Goal: Information Seeking & Learning: Find specific fact

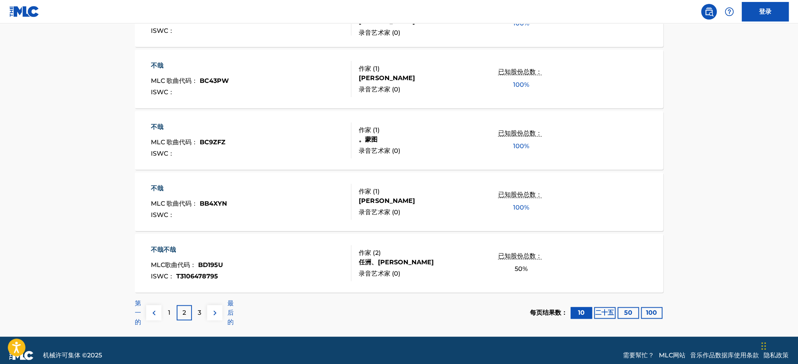
scroll to position [597, 0]
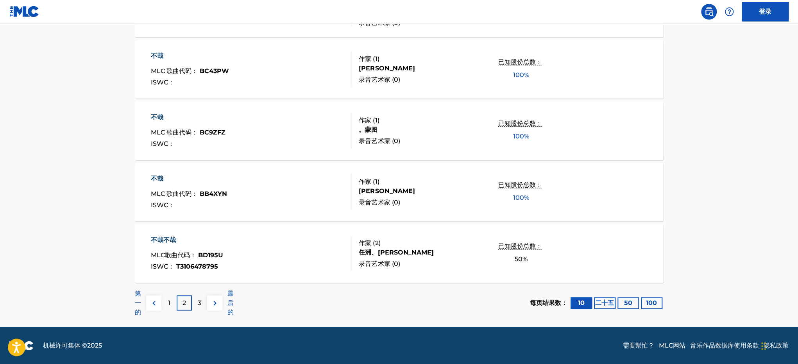
drag, startPoint x: 170, startPoint y: 305, endPoint x: 177, endPoint y: 306, distance: 7.5
click at [169, 306] on font "1" at bounding box center [169, 302] width 2 height 7
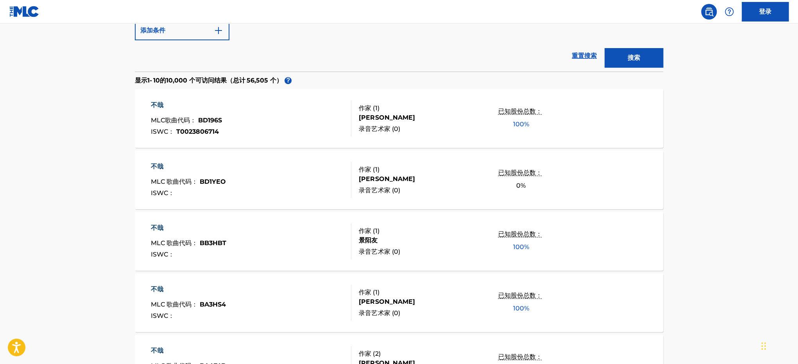
scroll to position [195, 0]
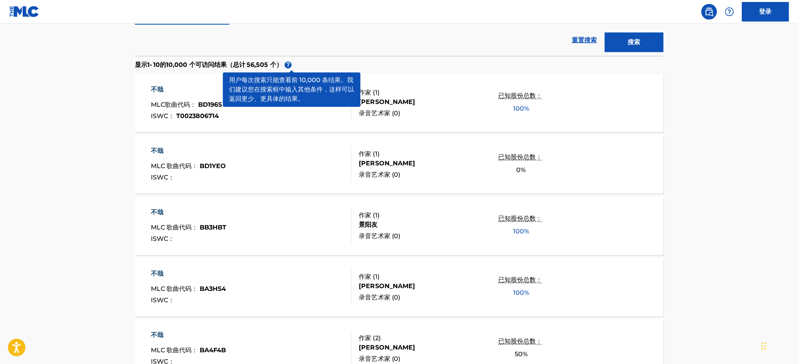
click at [705, 156] on main "MLC 公共工程搜索 MLC 数据的准确性和完整性完全由我们的会员决定。 它不是记录信息的权威来源。 请 单击此处 获取有关数据库中使用的术语的更多信息。 请…" at bounding box center [399, 278] width 798 height 901
click at [618, 177] on div "不哉 MLC 歌曲代码 ： BD1YEO ISWC ： 作家 ( 1 ) [PERSON_NAME] 录音艺术家 ( 0 ) 已知股份总数： 0 %" at bounding box center [399, 164] width 528 height 59
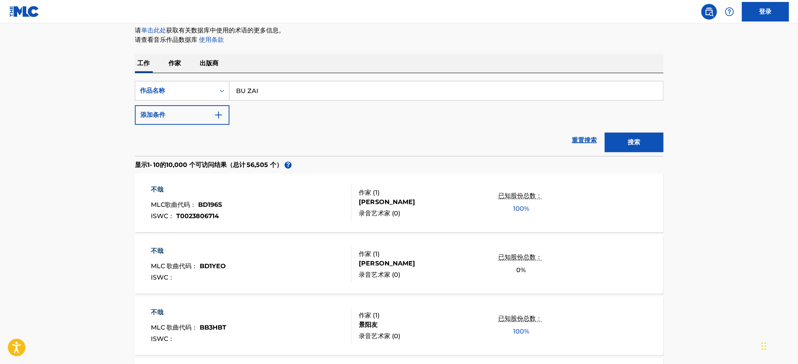
scroll to position [140, 0]
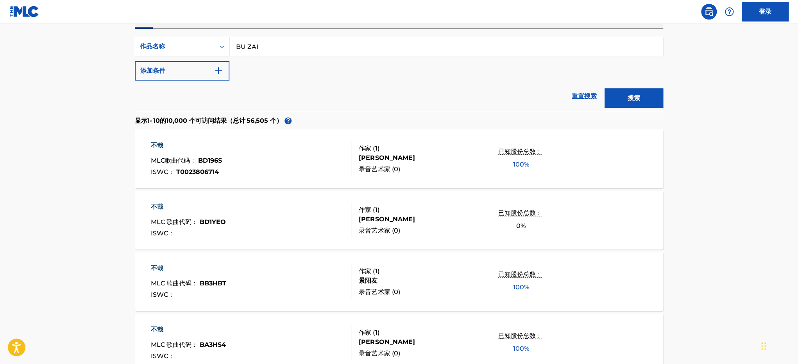
drag, startPoint x: 296, startPoint y: 47, endPoint x: 173, endPoint y: 46, distance: 122.7
click at [171, 47] on div "SearchWithCriteria6adb2f6f-eaa0-46fc-a862-31e2b4c1206e 作品名称 BU ZAI" at bounding box center [399, 47] width 528 height 20
click at [605, 88] on button "搜索" at bounding box center [634, 98] width 59 height 20
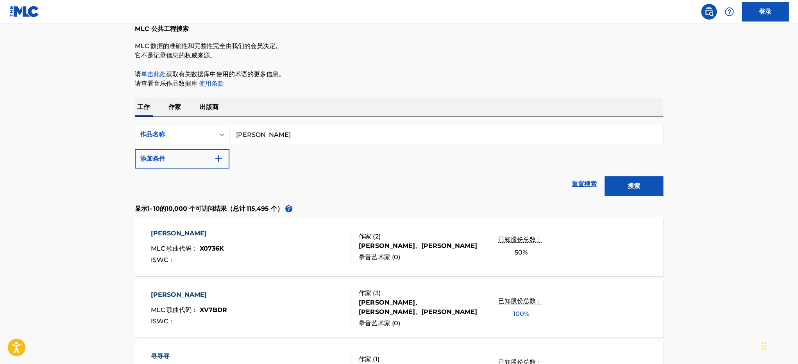
scroll to position [0, 0]
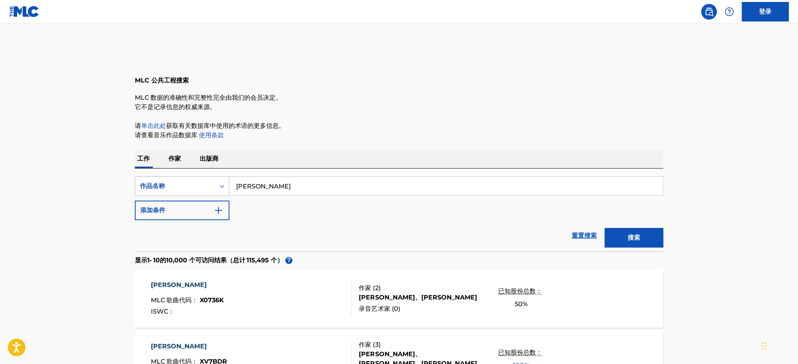
drag, startPoint x: 245, startPoint y: 178, endPoint x: 168, endPoint y: 176, distance: 77.0
click at [168, 176] on div "SearchWithCriteria6adb2f6f-eaa0-46fc-a862-31e2b4c1206e 作品名称 [PERSON_NAME]" at bounding box center [399, 186] width 528 height 20
type input "b"
click at [605, 228] on button "搜索" at bounding box center [634, 238] width 59 height 20
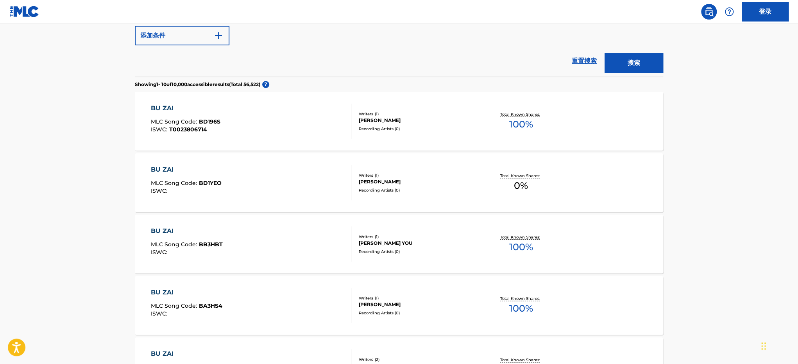
scroll to position [195, 0]
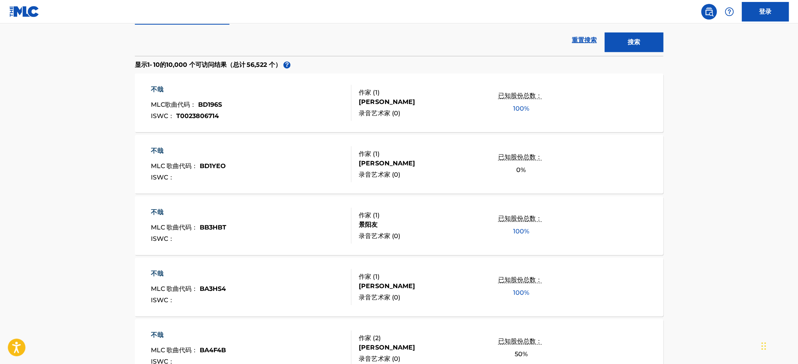
drag, startPoint x: 438, startPoint y: 70, endPoint x: 687, endPoint y: 167, distance: 266.7
click at [687, 167] on main "MLC 公共工程搜索 MLC 数据的准确性和完整性完全由我们的会员决定。 它不是记录信息的权威来源。 请 单击此处 获取有关数据库中使用的术语的更多信息。 请…" at bounding box center [399, 278] width 798 height 901
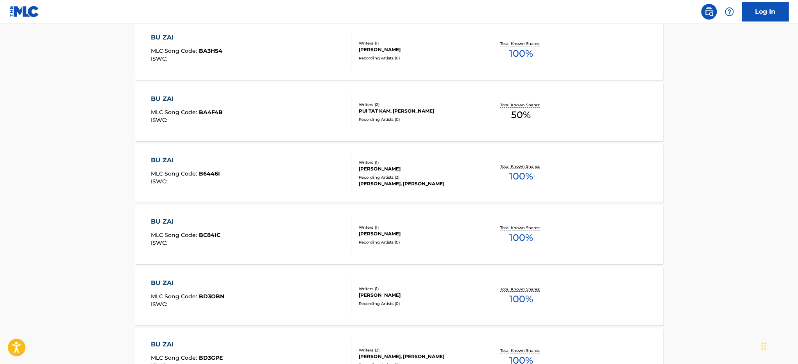
scroll to position [593, 0]
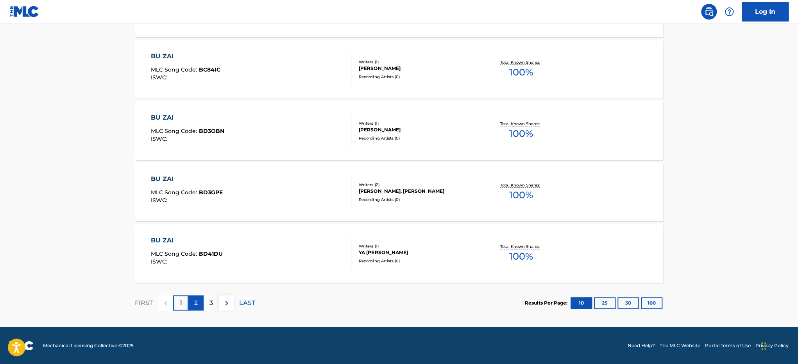
click at [191, 305] on div "2" at bounding box center [195, 302] width 15 height 15
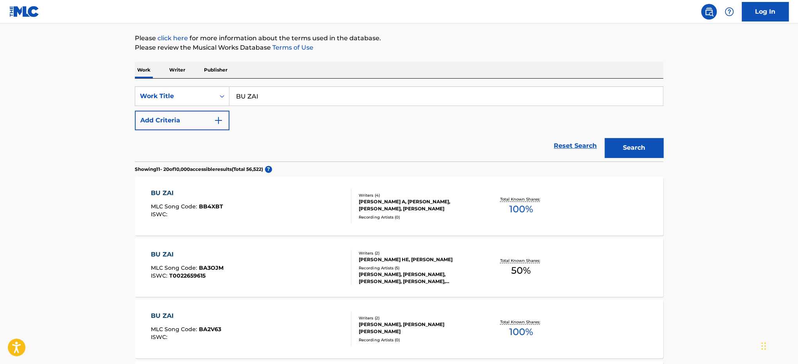
scroll to position [117, 0]
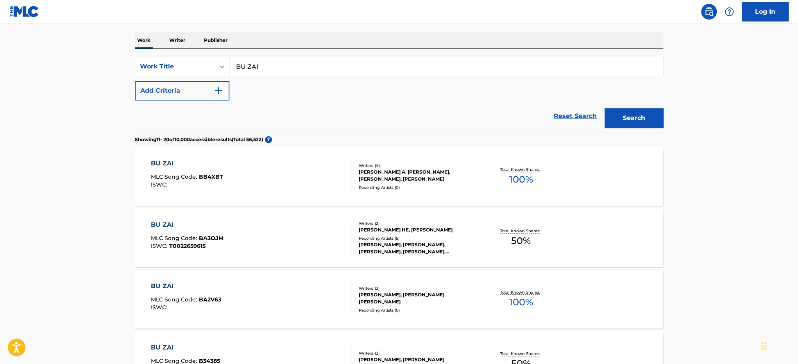
drag, startPoint x: 602, startPoint y: 154, endPoint x: 715, endPoint y: 165, distance: 113.8
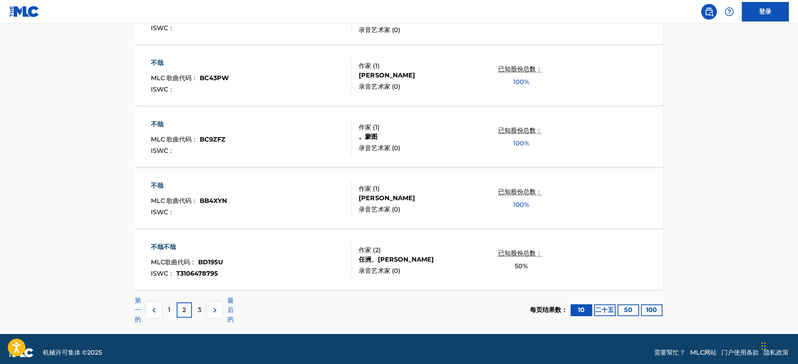
scroll to position [597, 0]
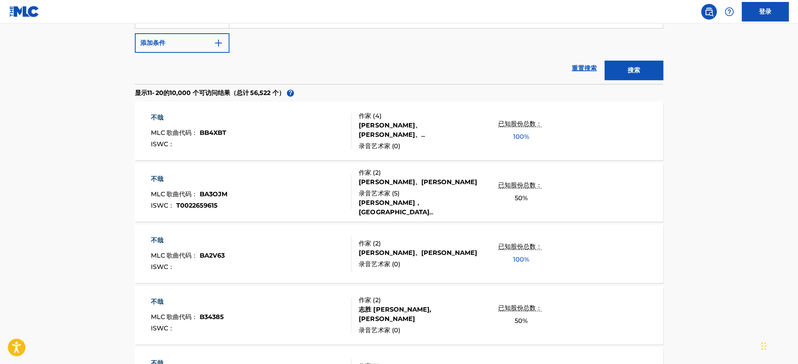
click at [316, 29] on div "SearchWithCriteria6adb2f6f-eaa0-46fc-a862-31e2b4c1206e 作品名称 BU ZAI 添加条件" at bounding box center [399, 31] width 528 height 44
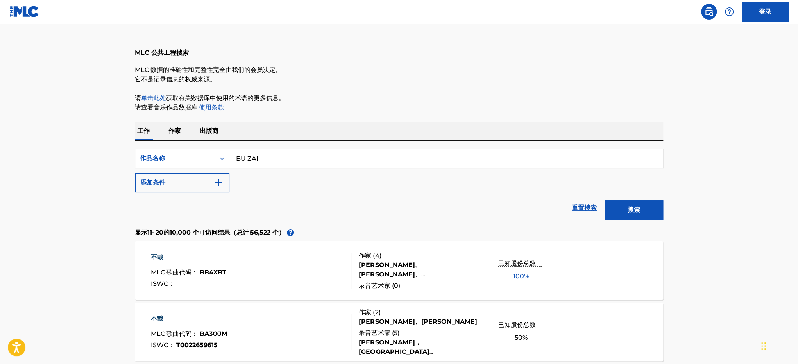
scroll to position [11, 0]
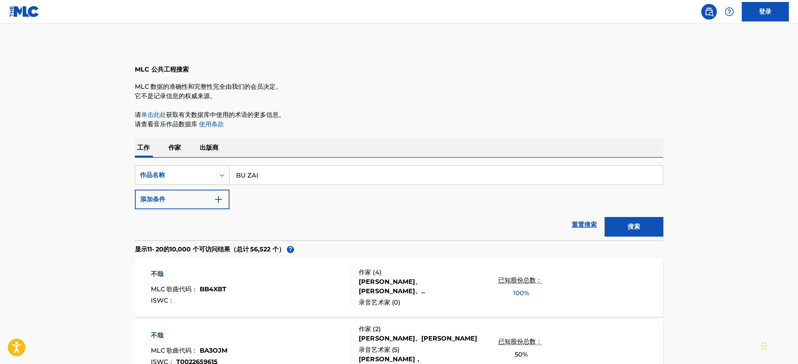
drag, startPoint x: 320, startPoint y: 172, endPoint x: 181, endPoint y: 168, distance: 139.2
click at [181, 168] on div "SearchWithCriteria6adb2f6f-eaa0-46fc-a862-31e2b4c1206e 作品名称 BU ZAI" at bounding box center [399, 175] width 528 height 20
type input "[PERSON_NAME]"
click at [605, 217] on button "搜索" at bounding box center [634, 227] width 59 height 20
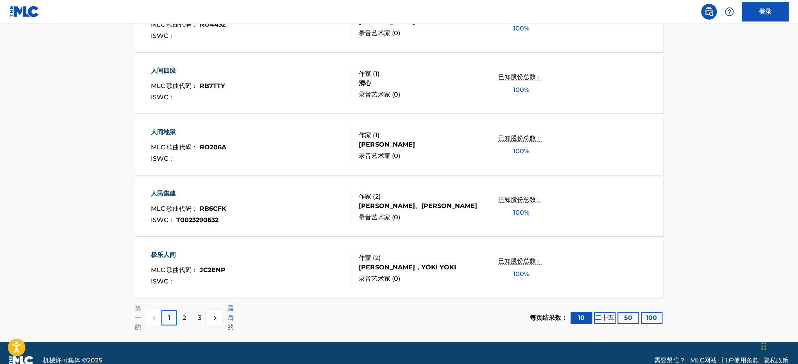
scroll to position [586, 0]
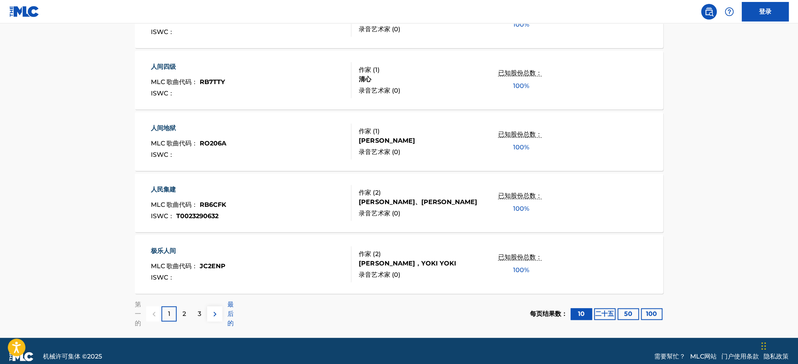
click at [333, 297] on section "第一的 1 2 3 最后的 每页结果数： 10 二十五 50 100" at bounding box center [399, 314] width 528 height 40
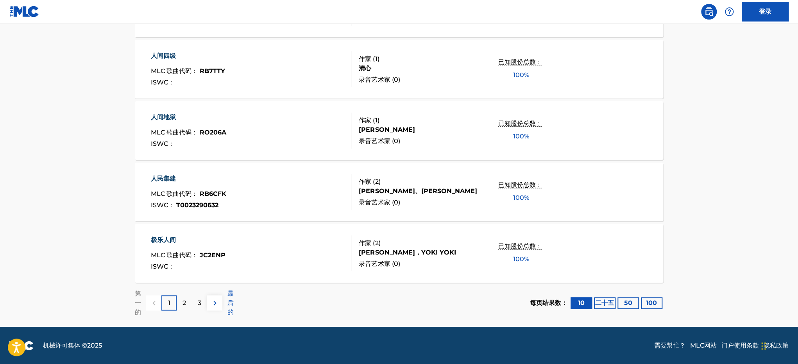
scroll to position [597, 0]
click at [179, 305] on div "2" at bounding box center [184, 302] width 15 height 15
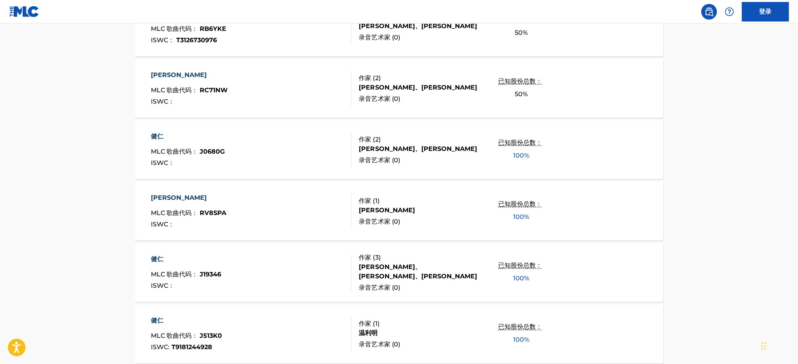
scroll to position [547, 0]
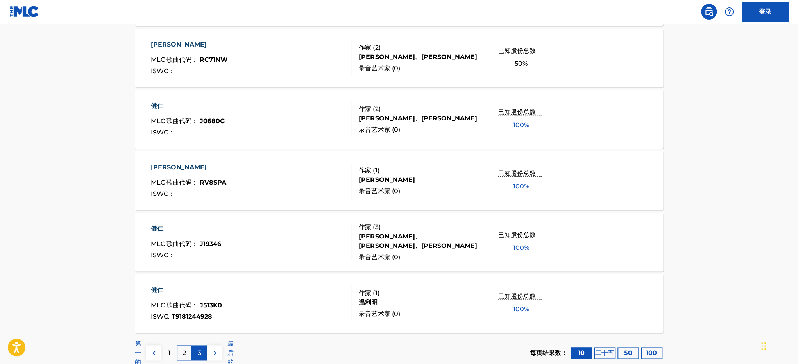
click at [195, 351] on div "3" at bounding box center [199, 352] width 15 height 15
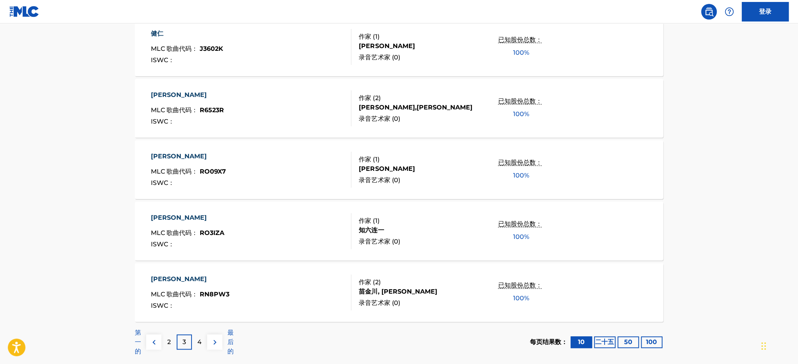
scroll to position [588, 0]
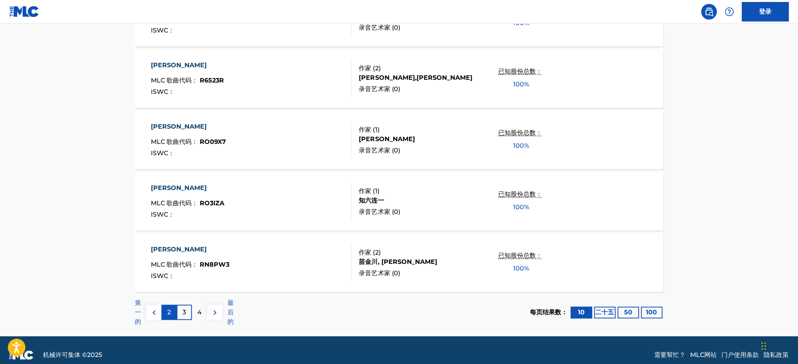
click at [167, 317] on div "2" at bounding box center [168, 311] width 15 height 15
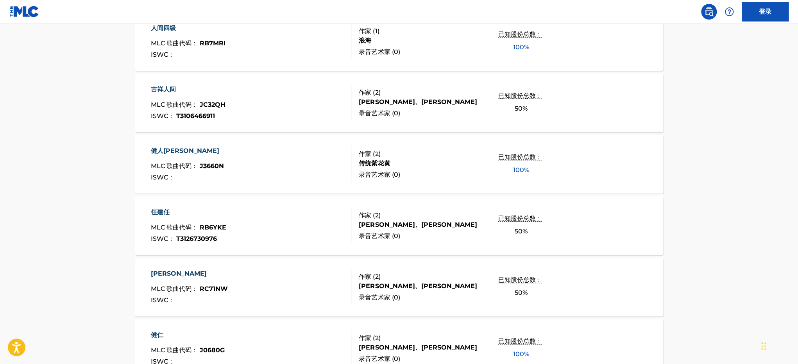
scroll to position [352, 0]
